Goal: Navigation & Orientation: Find specific page/section

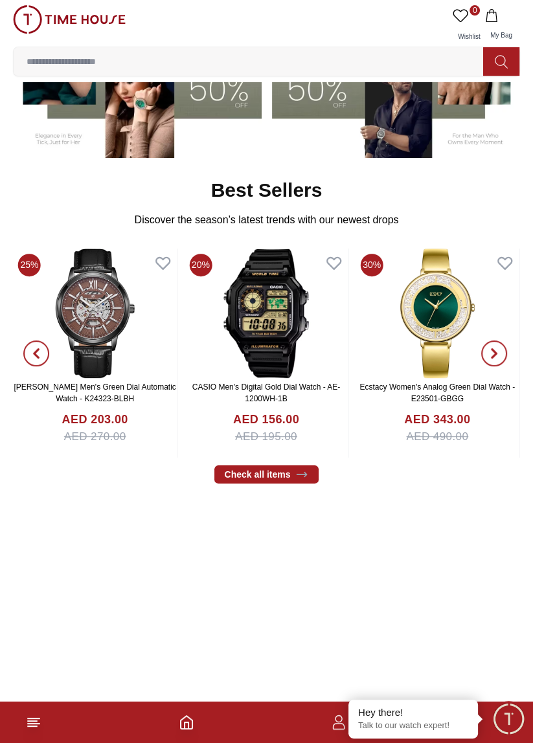
scroll to position [303, 0]
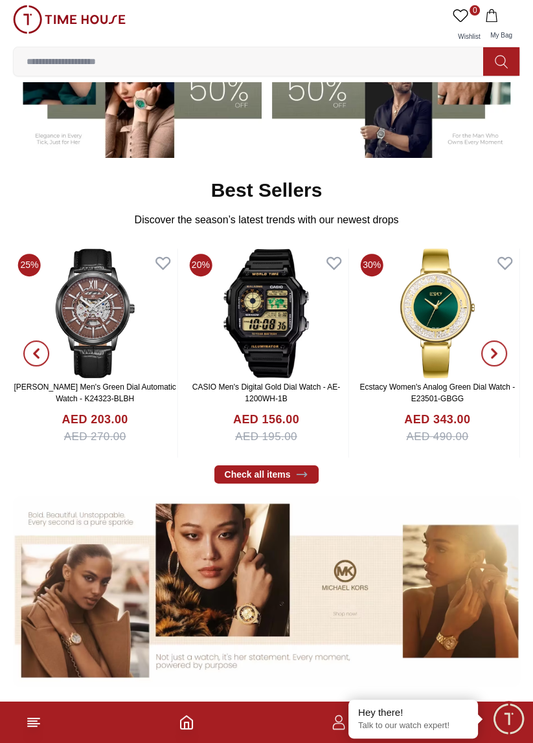
click at [490, 355] on icon "button" at bounding box center [494, 353] width 10 height 10
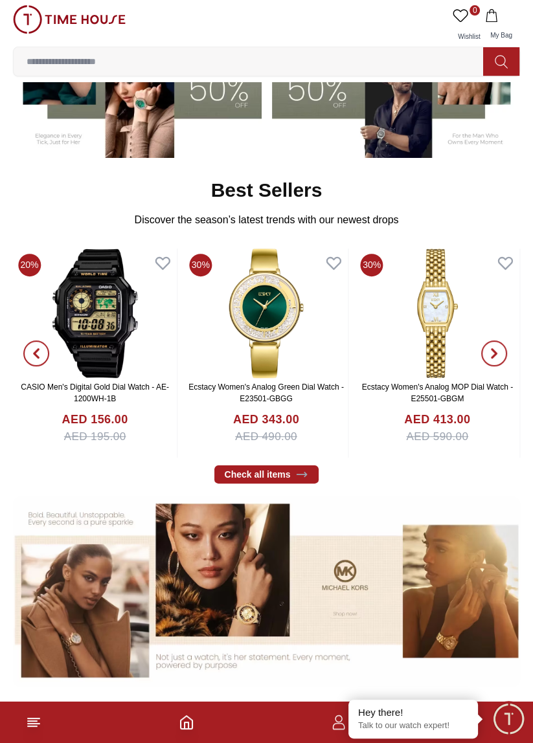
scroll to position [313, 0]
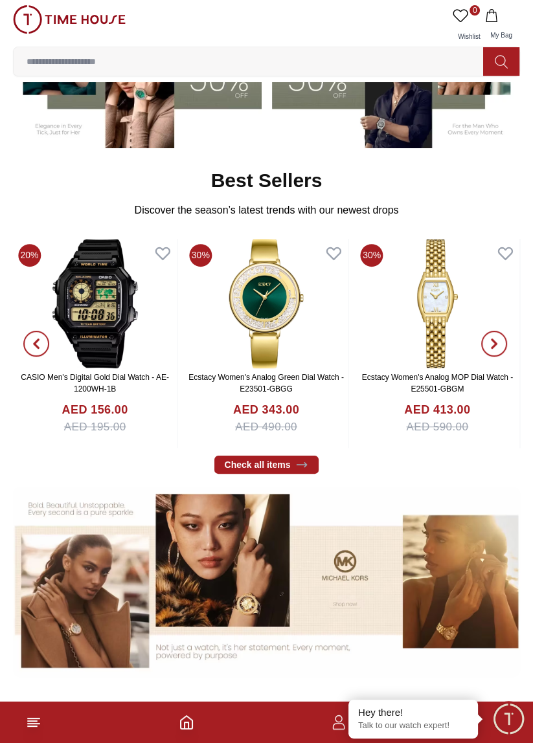
click at [485, 339] on span "button" at bounding box center [494, 344] width 26 height 26
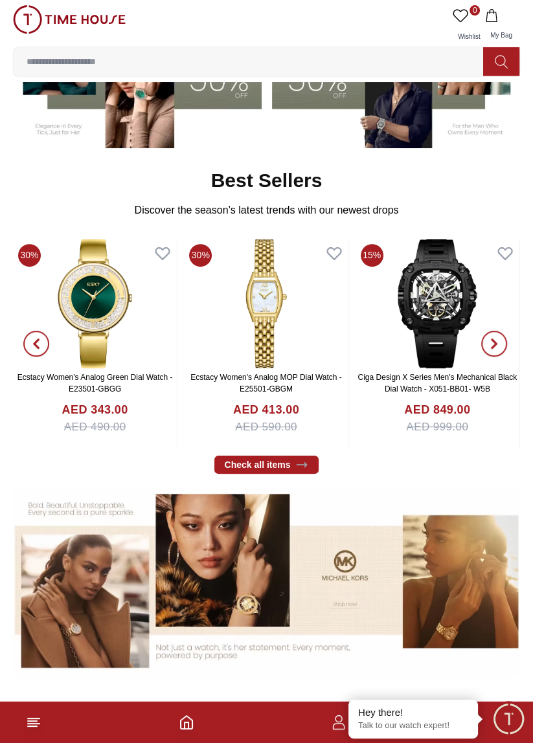
click at [495, 348] on span "button" at bounding box center [494, 344] width 26 height 26
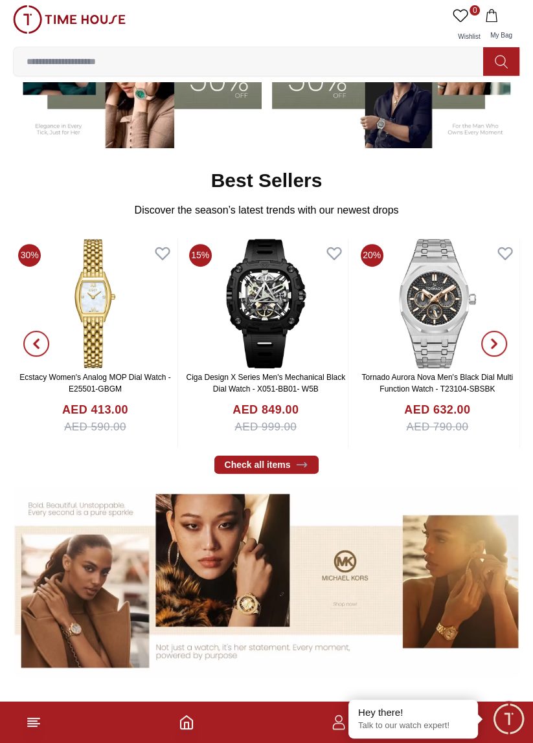
click at [492, 352] on span "button" at bounding box center [494, 344] width 26 height 26
click at [500, 347] on span "button" at bounding box center [494, 344] width 26 height 26
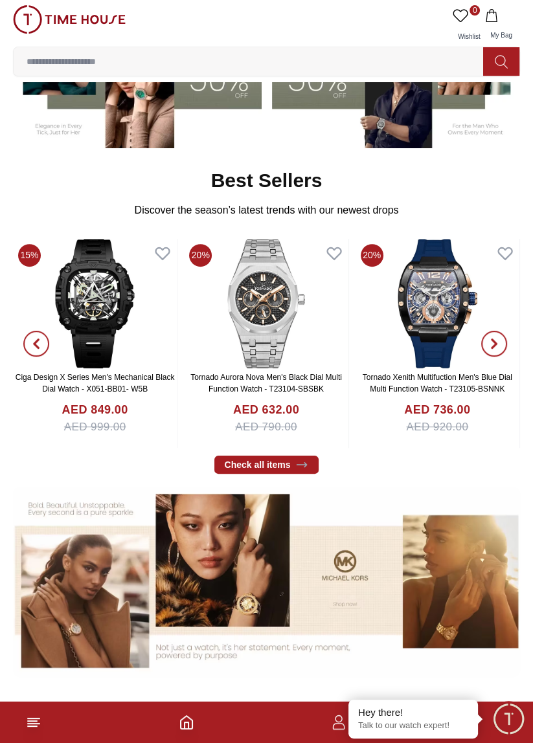
click at [491, 345] on icon "button" at bounding box center [494, 343] width 10 height 10
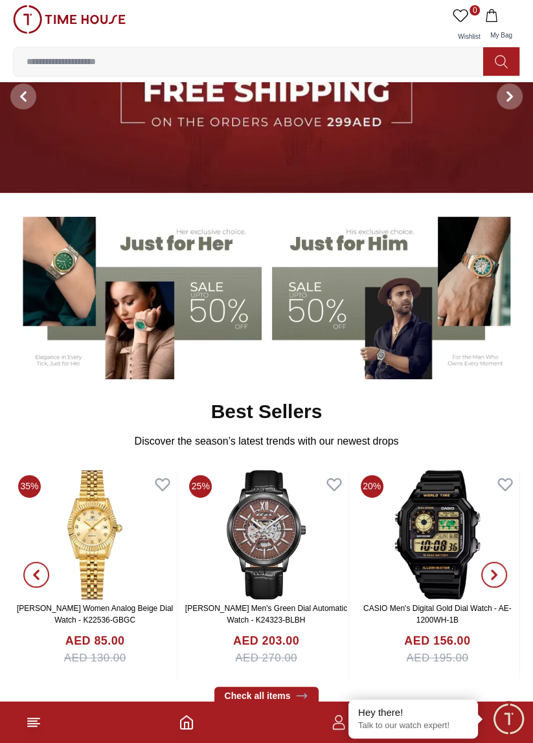
scroll to position [0, 0]
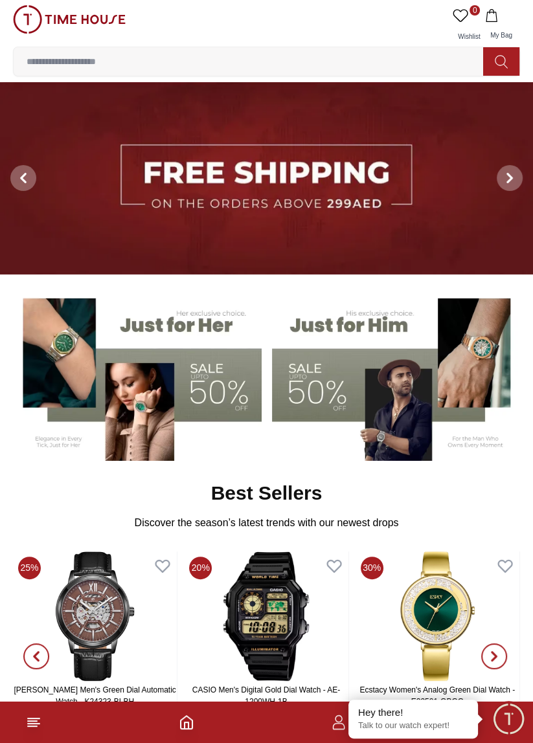
click at [516, 168] on span at bounding box center [509, 178] width 26 height 26
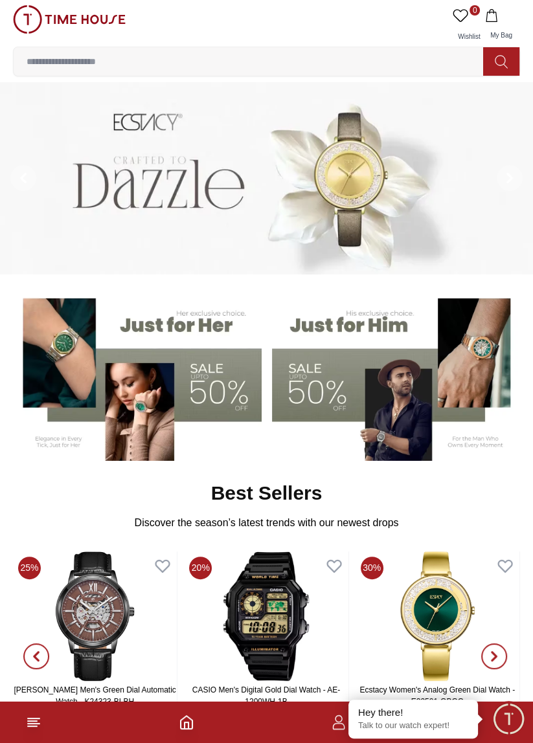
click at [376, 322] on img at bounding box center [396, 374] width 249 height 173
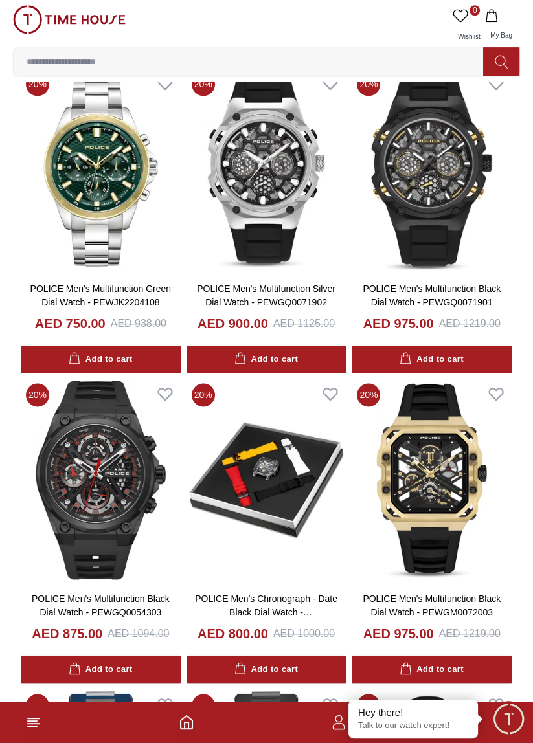
scroll to position [1043, 0]
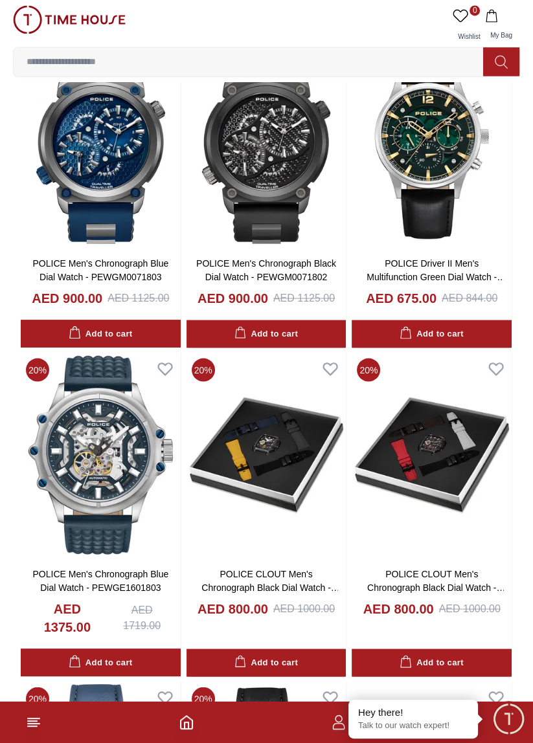
scroll to position [1698, 0]
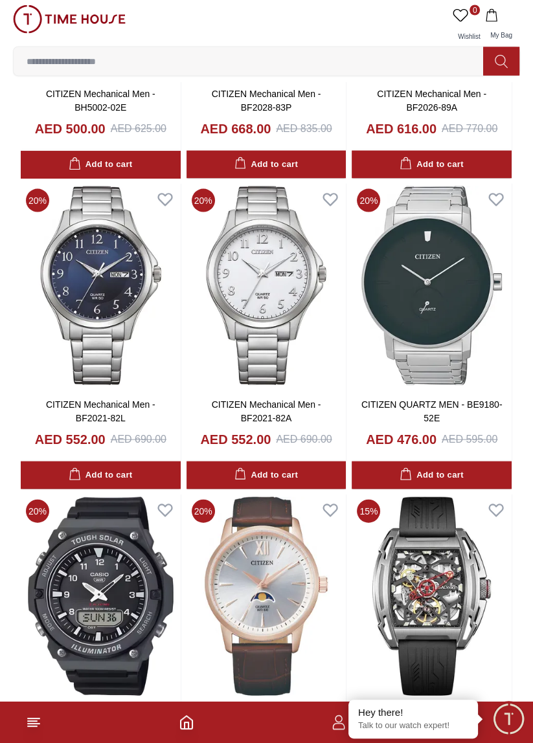
scroll to position [5657, 0]
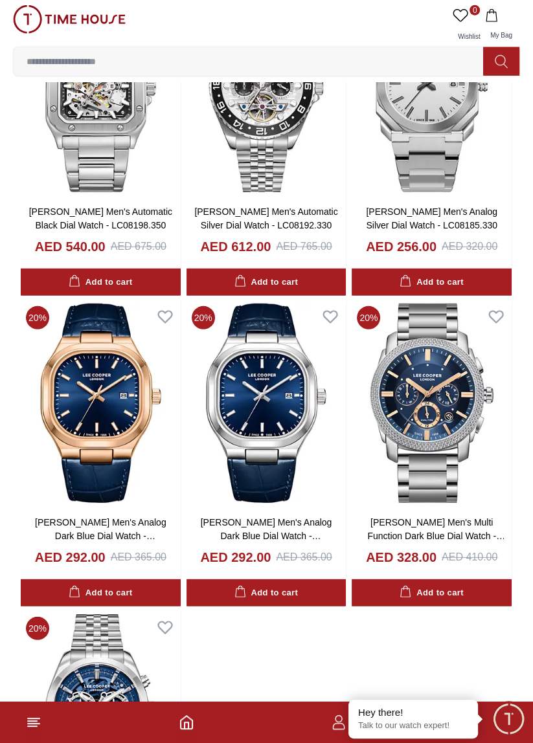
scroll to position [10081, 0]
